Goal: Task Accomplishment & Management: Complete application form

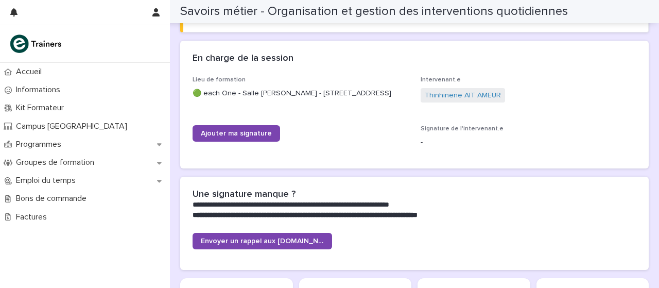
scroll to position [159, 0]
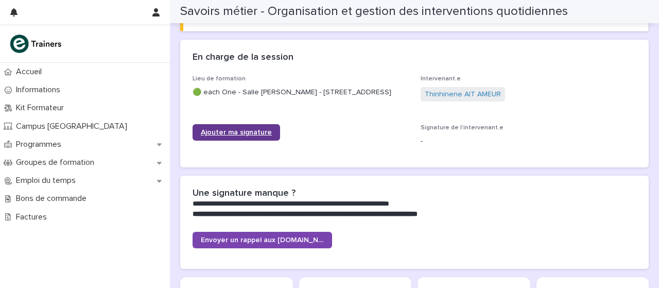
click at [229, 130] on font "Ajouter ma signature" at bounding box center [236, 132] width 71 height 7
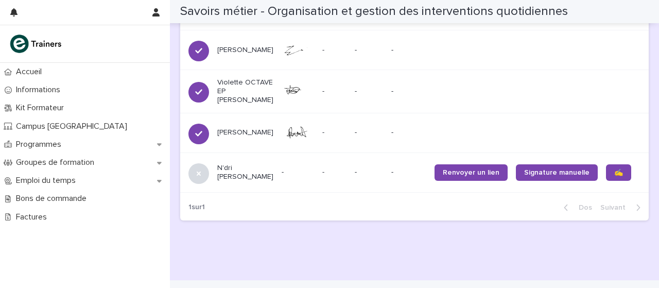
scroll to position [1230, 0]
click at [606, 181] on link "✍️" at bounding box center [618, 172] width 25 height 16
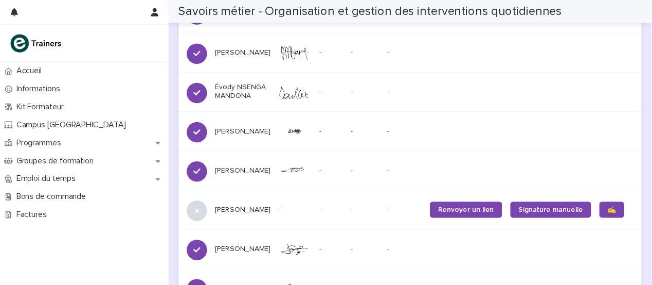
scroll to position [988, 0]
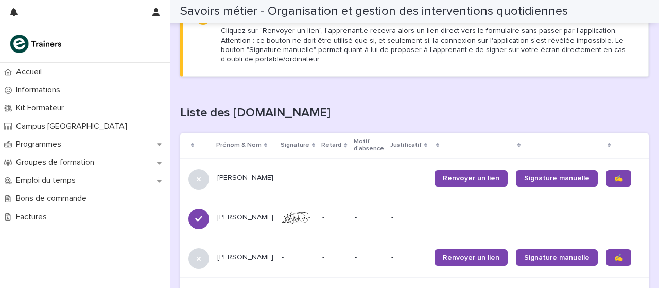
scroll to position [587, 0]
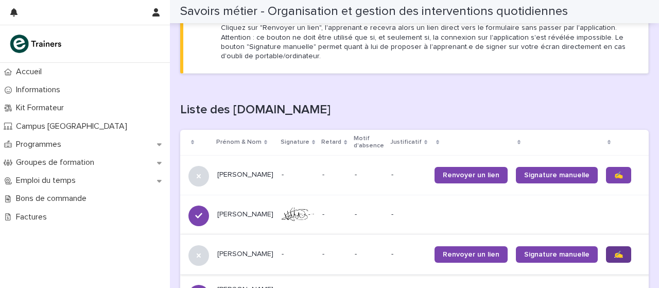
click at [606, 258] on link "✍️" at bounding box center [618, 254] width 25 height 16
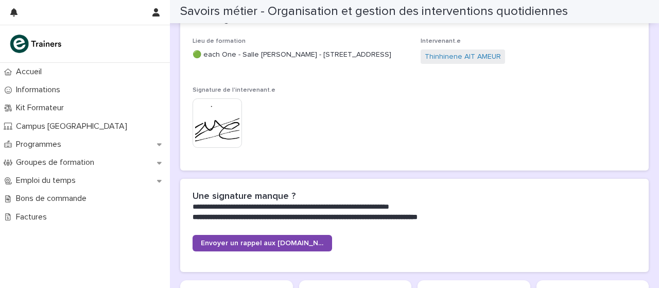
scroll to position [0, 0]
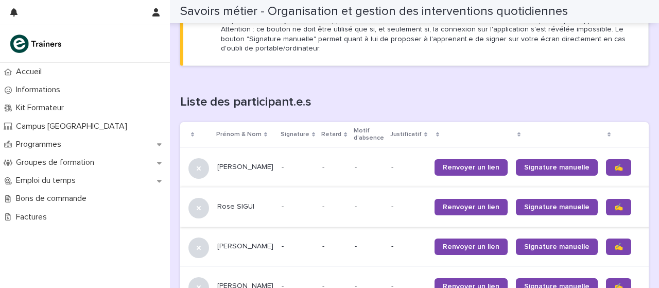
scroll to position [613, 0]
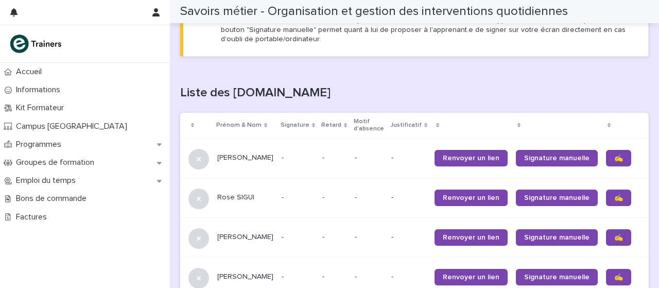
click at [606, 161] on link "✍️" at bounding box center [618, 158] width 25 height 16
click at [606, 199] on link "✍️" at bounding box center [618, 197] width 25 height 16
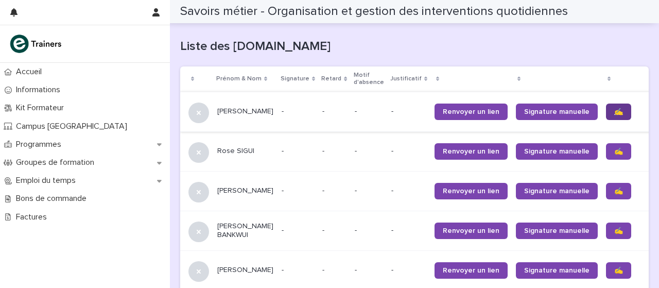
scroll to position [660, 0]
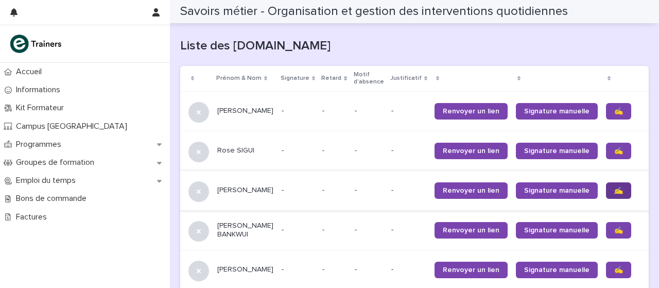
click at [614, 189] on font "✍️" at bounding box center [618, 190] width 9 height 7
click at [614, 228] on font "✍️" at bounding box center [618, 229] width 9 height 7
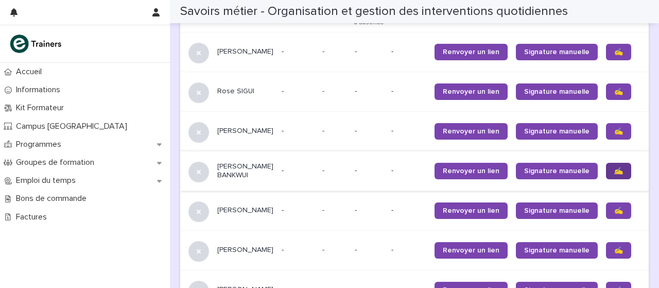
scroll to position [720, 0]
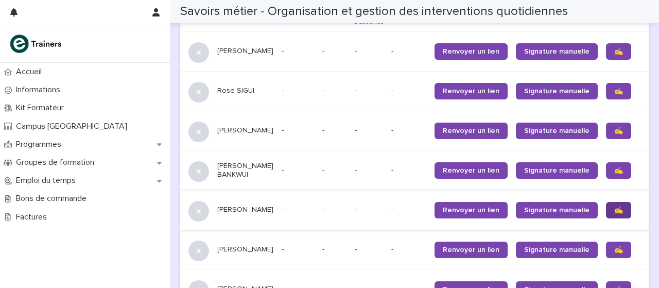
click at [614, 209] on font "✍️" at bounding box center [618, 209] width 9 height 7
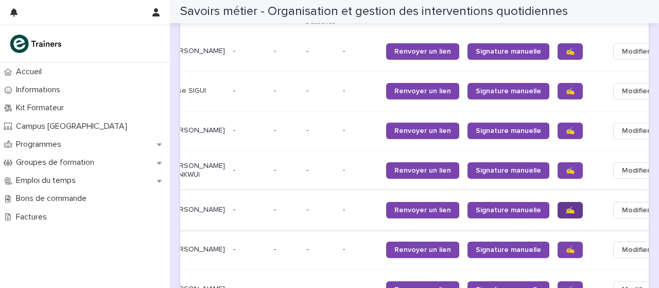
scroll to position [0, 55]
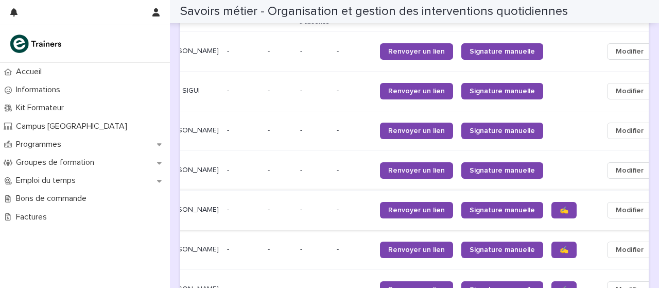
click at [615, 211] on font "Modifier" at bounding box center [629, 209] width 28 height 7
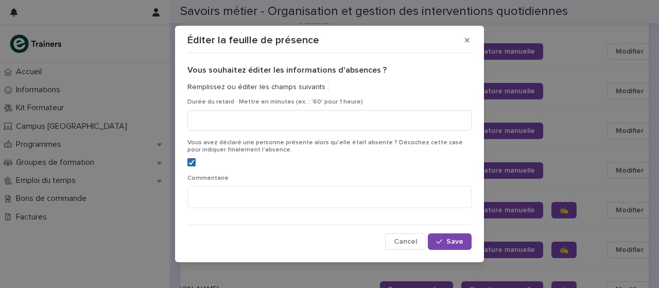
click at [189, 163] on polyline at bounding box center [191, 162] width 5 height 4
click at [451, 246] on button "Sauvegarder" at bounding box center [436, 241] width 70 height 16
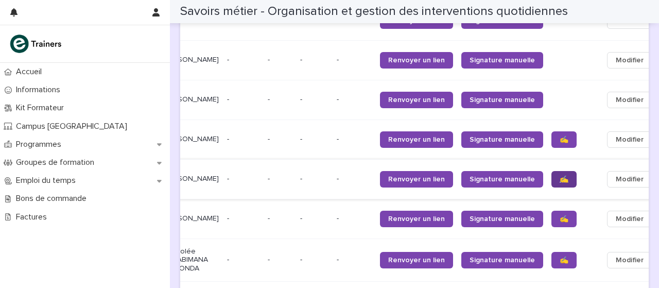
click at [551, 182] on link "✍️" at bounding box center [563, 179] width 25 height 16
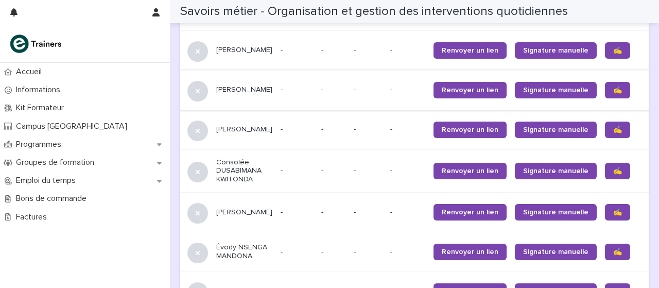
scroll to position [880, 0]
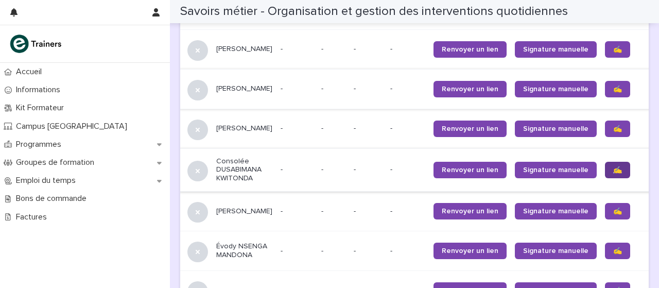
click at [605, 175] on link "✍️" at bounding box center [617, 170] width 25 height 16
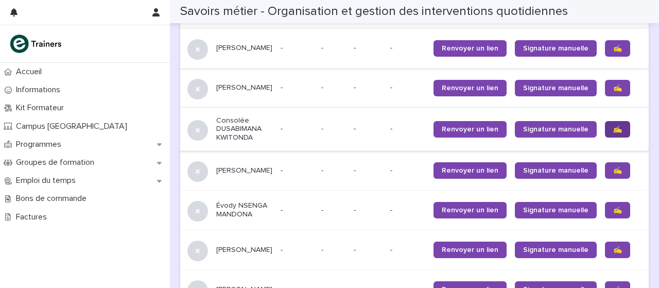
scroll to position [921, 0]
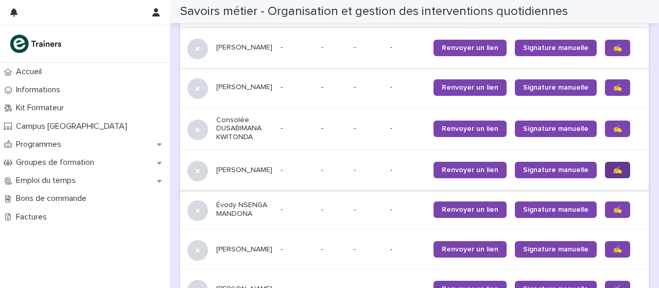
click at [605, 172] on link "✍️" at bounding box center [617, 170] width 25 height 16
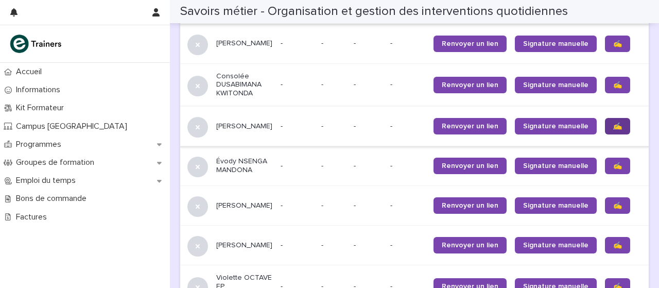
scroll to position [966, 0]
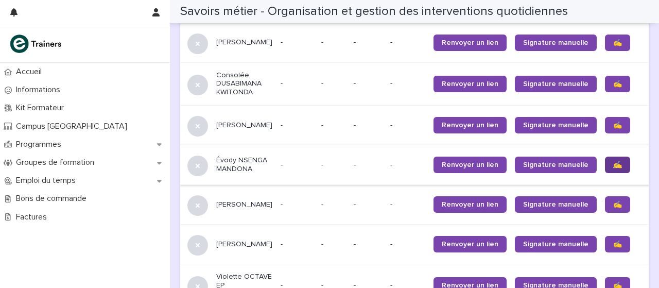
click at [605, 166] on link "✍️" at bounding box center [617, 164] width 25 height 16
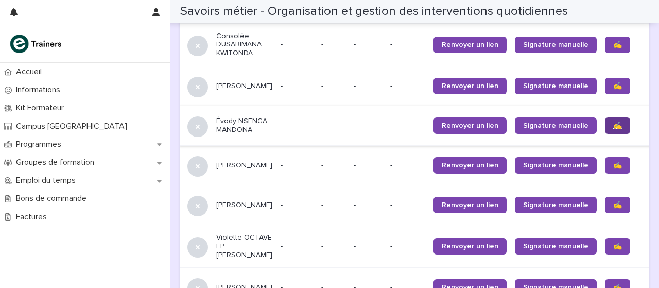
scroll to position [1021, 0]
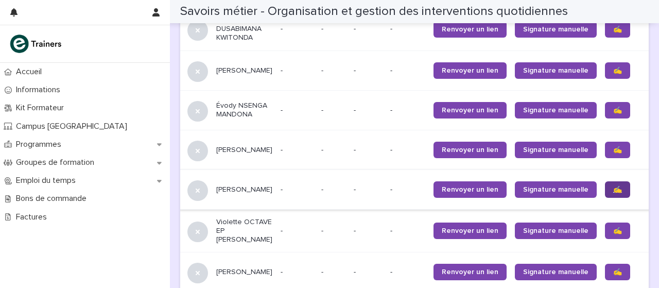
click at [613, 188] on font "✍️" at bounding box center [617, 189] width 9 height 7
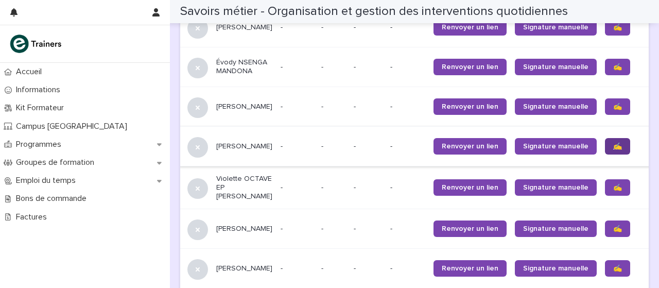
scroll to position [1067, 0]
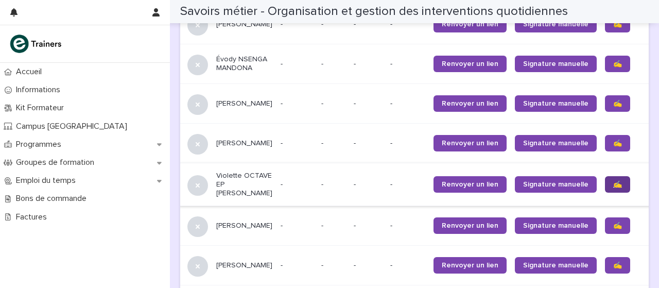
click at [613, 188] on font "✍️" at bounding box center [617, 184] width 9 height 7
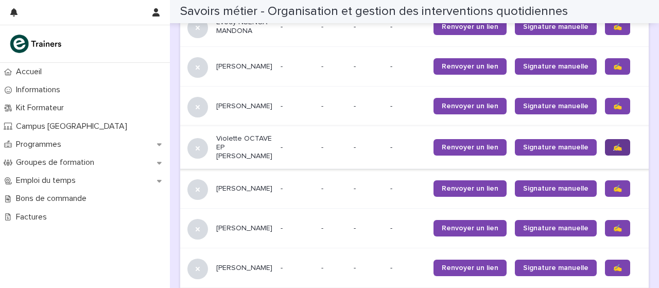
scroll to position [1106, 0]
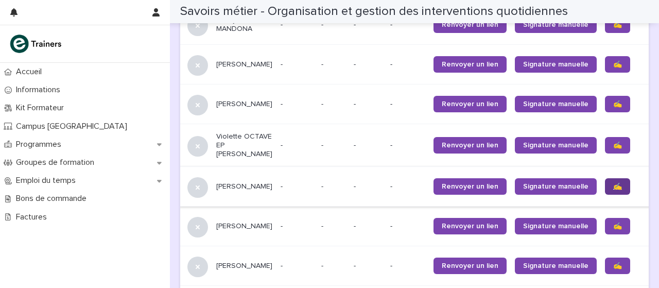
click at [613, 190] on font "✍️" at bounding box center [617, 186] width 9 height 7
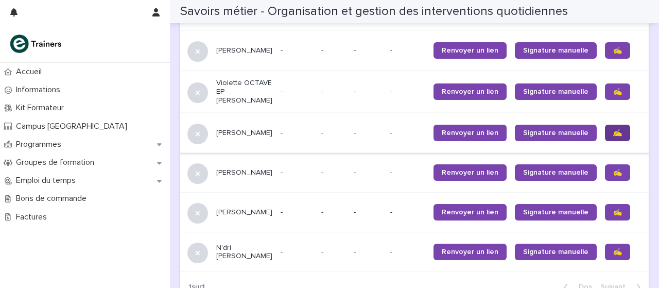
scroll to position [1162, 0]
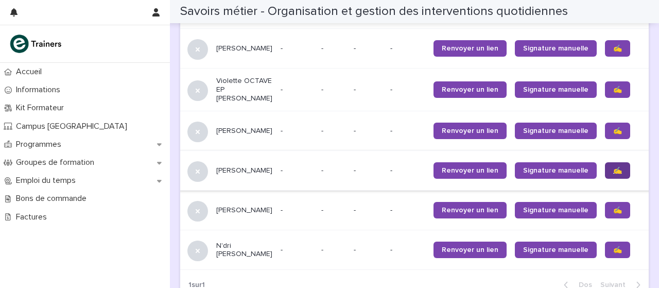
click at [605, 179] on link "✍️" at bounding box center [617, 170] width 25 height 16
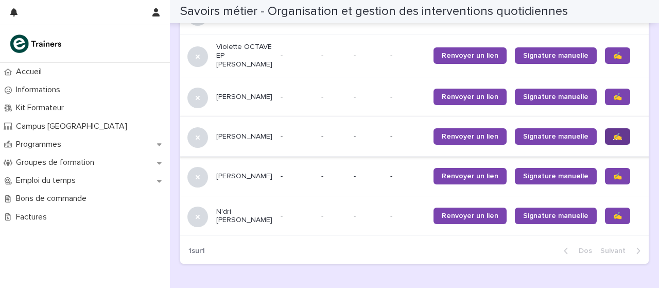
scroll to position [1199, 0]
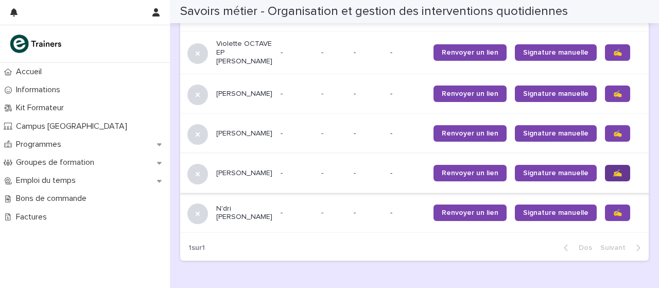
click at [605, 181] on link "✍️" at bounding box center [617, 173] width 25 height 16
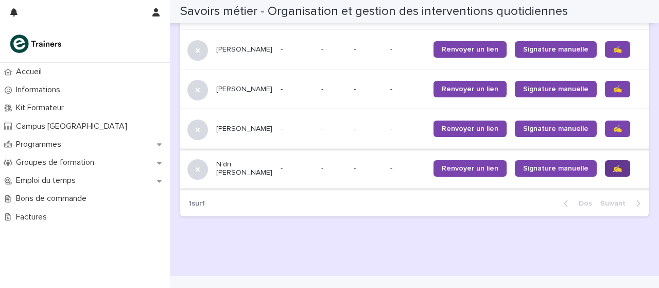
click at [605, 176] on link "✍️" at bounding box center [617, 168] width 25 height 16
click at [613, 172] on font "✍️" at bounding box center [617, 168] width 9 height 7
click at [605, 137] on link "✍️" at bounding box center [617, 128] width 25 height 16
click at [605, 97] on link "✍️" at bounding box center [617, 89] width 25 height 16
